Goal: Transaction & Acquisition: Purchase product/service

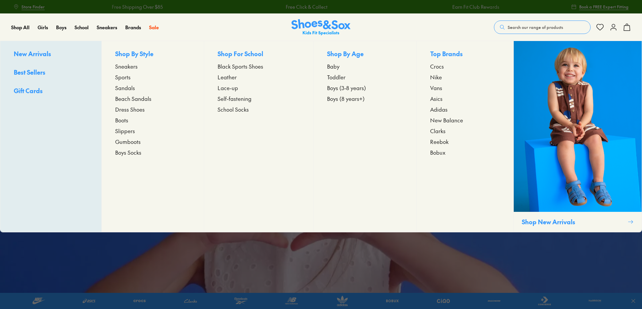
click at [125, 89] on span "Sandals" at bounding box center [125, 88] width 20 height 8
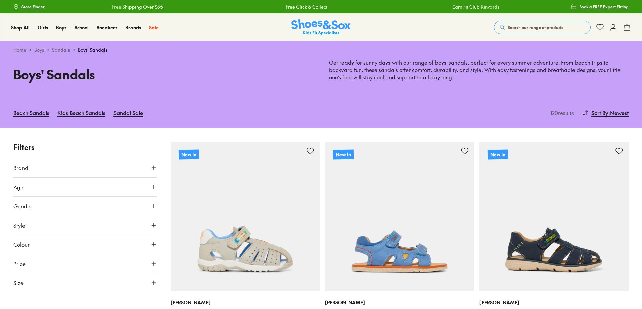
click at [150, 187] on button "Age" at bounding box center [85, 186] width 144 height 19
click at [155, 188] on icon at bounding box center [153, 186] width 7 height 7
drag, startPoint x: 153, startPoint y: 283, endPoint x: 119, endPoint y: 266, distance: 38.3
click at [153, 283] on icon at bounding box center [153, 282] width 7 height 7
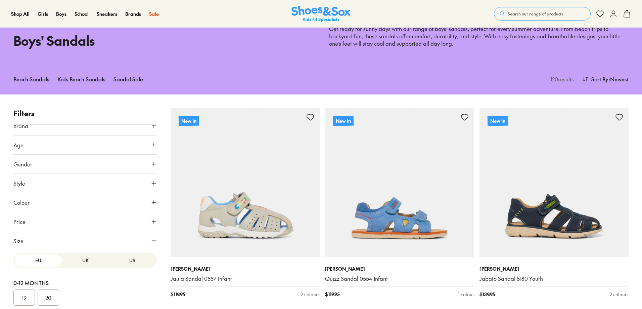
click at [123, 260] on button "US" at bounding box center [132, 260] width 47 height 12
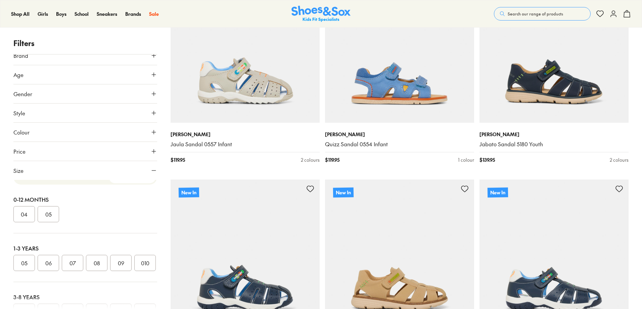
scroll to position [34, 0]
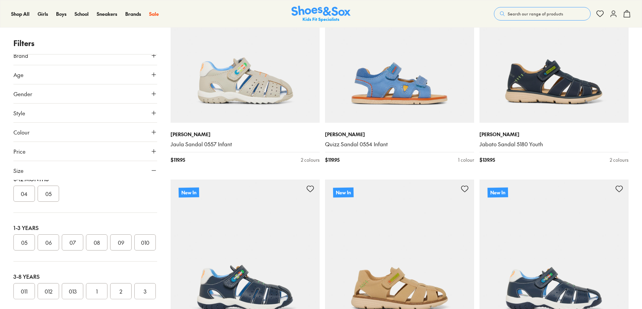
click at [50, 243] on button "06" at bounding box center [48, 242] width 21 height 16
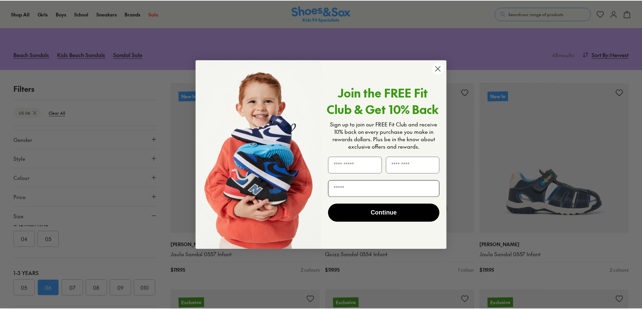
scroll to position [75, 0]
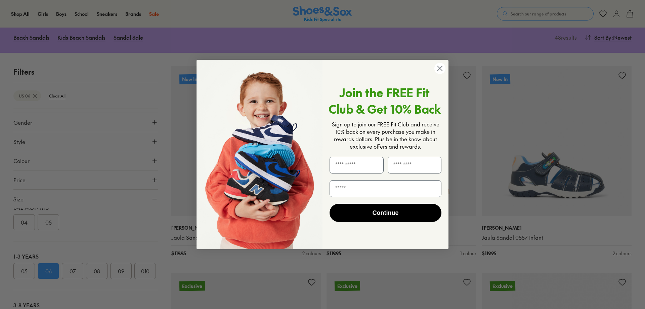
click at [437, 71] on circle "Close dialog" at bounding box center [439, 68] width 11 height 11
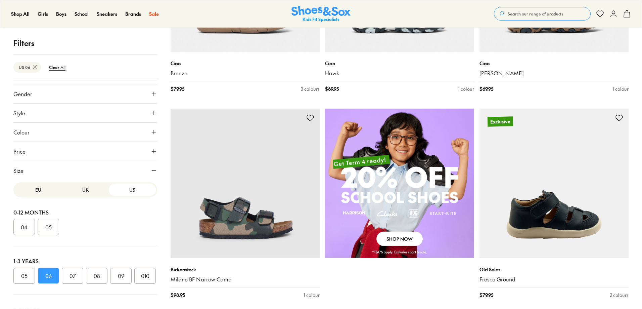
scroll to position [0, 0]
click at [31, 94] on span "Gender" at bounding box center [22, 94] width 19 height 8
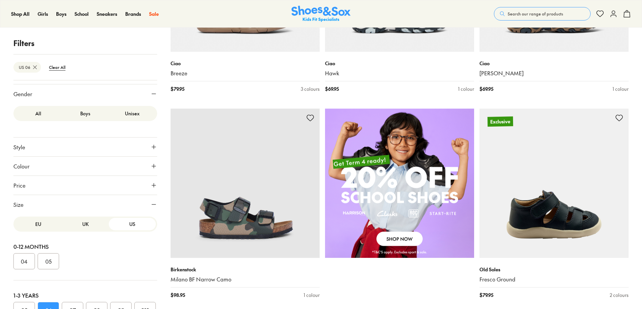
click at [137, 111] on label "Unisex" at bounding box center [132, 113] width 47 height 12
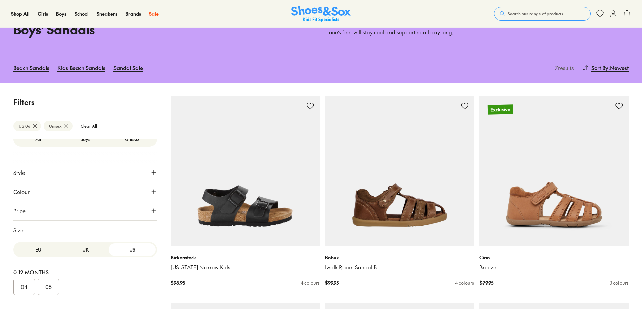
scroll to position [68, 0]
click at [611, 65] on span ": Newest" at bounding box center [618, 67] width 20 height 8
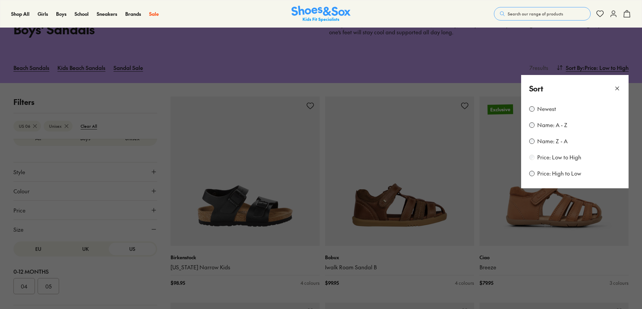
type input "***"
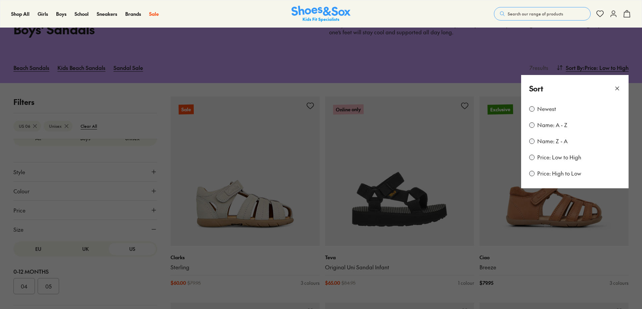
click at [618, 90] on use at bounding box center [616, 88] width 3 height 3
